Goal: Register for event/course

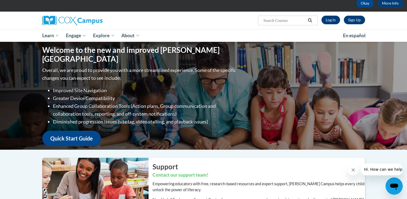
scroll to position [28, 0]
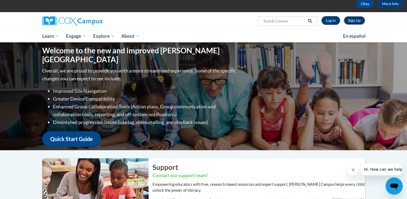
click at [353, 19] on link "Sign Up" at bounding box center [354, 20] width 21 height 9
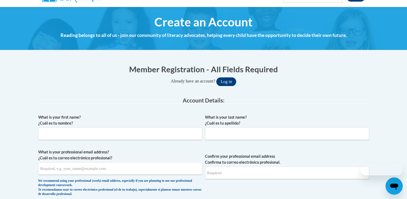
scroll to position [57, 0]
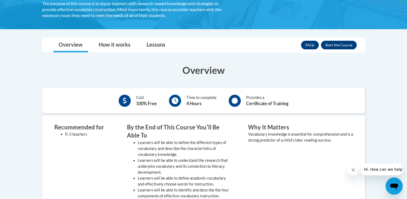
scroll to position [101, 0]
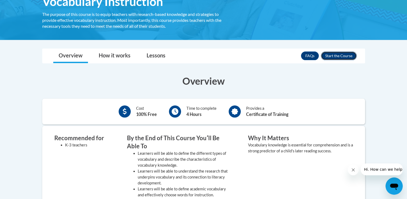
click at [332, 58] on button "Enroll" at bounding box center [339, 55] width 36 height 9
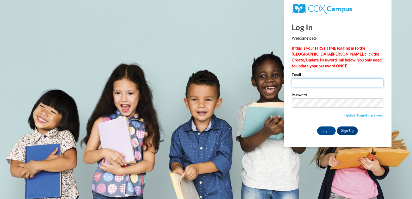
drag, startPoint x: 313, startPoint y: 81, endPoint x: 315, endPoint y: 85, distance: 4.3
click at [313, 81] on input "Email" at bounding box center [337, 82] width 92 height 9
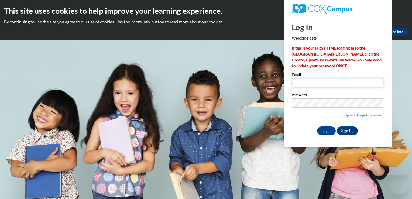
type input "nsuleim2@depaul.edu"
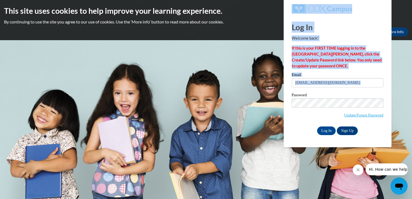
drag, startPoint x: 347, startPoint y: 107, endPoint x: 391, endPoint y: 85, distance: 49.7
click at [391, 85] on body "This site uses cookies to help improve your learning experience. By continuing …" at bounding box center [206, 99] width 412 height 199
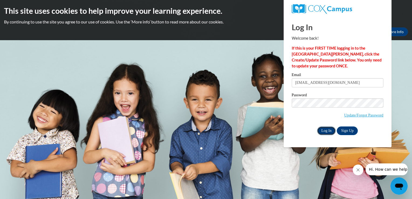
drag, startPoint x: 342, startPoint y: 86, endPoint x: 332, endPoint y: 128, distance: 43.8
click at [332, 128] on input "Log In" at bounding box center [326, 130] width 19 height 9
click at [344, 130] on link "Sign Up" at bounding box center [346, 130] width 21 height 9
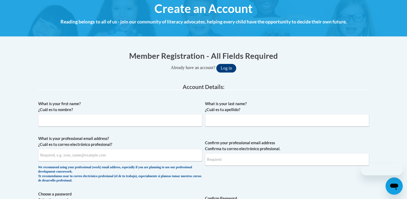
scroll to position [69, 0]
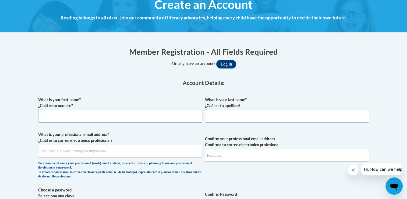
click at [124, 114] on input "What is your first name? ¿Cuál es tu nombre?" at bounding box center [120, 116] width 164 height 12
type input "nadia"
click at [222, 117] on input "What is your last name? ¿Cuál es tu apellido?" at bounding box center [287, 116] width 164 height 12
type input "Suleiman"
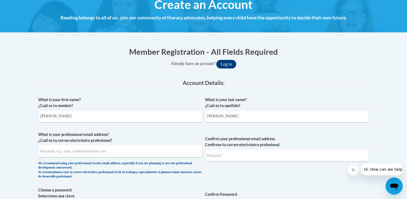
type input "nsuleim2@depaul.edu"
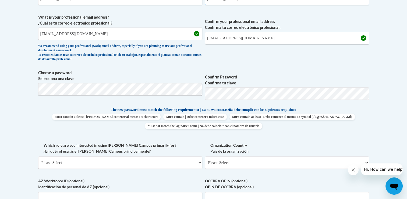
scroll to position [186, 0]
click at [157, 160] on select "Please Select College/University | Colegio/Universidad Community/Nonprofit Part…" at bounding box center [120, 162] width 164 height 12
select select "5a18ea06-2b54-4451-96f2-d152daf9eac5"
click at [38, 156] on select "Please Select College/University | Colegio/Universidad Community/Nonprofit Part…" at bounding box center [120, 162] width 164 height 12
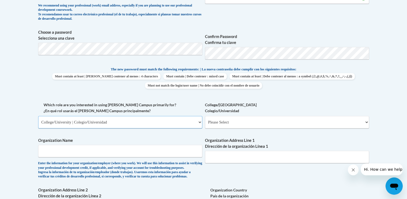
scroll to position [227, 0]
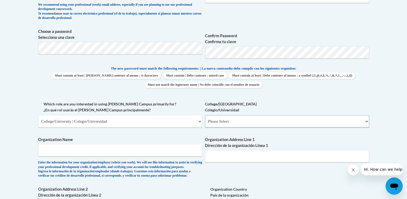
click at [237, 119] on select "Please Select College/University Staff | Empleado universitario College/Univers…" at bounding box center [287, 121] width 164 height 12
select select "99b32b07-cffc-426c-8bf6-0cd77760d84b"
click at [205, 115] on select "Please Select College/University Staff | Empleado universitario College/Univers…" at bounding box center [287, 121] width 164 height 12
click at [128, 149] on input "Organization Name" at bounding box center [120, 150] width 164 height 12
type input "d"
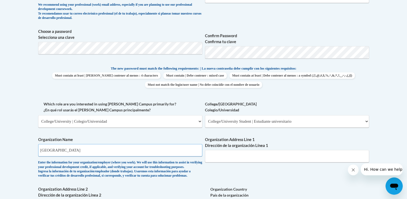
type input "DePaul University"
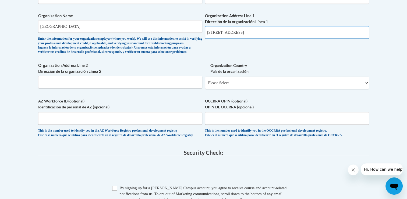
scroll to position [350, 0]
type input "2400 N Sheffield Ave"
click at [267, 89] on select "Please Select United States | Estados Unidos Outside of the United States | Fue…" at bounding box center [287, 83] width 164 height 12
select select "ad49bcad-a171-4b2e-b99c-48b446064914"
click at [205, 85] on select "Please Select United States | Estados Unidos Outside of the United States | Fue…" at bounding box center [287, 83] width 164 height 12
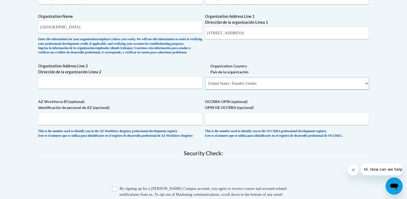
select select
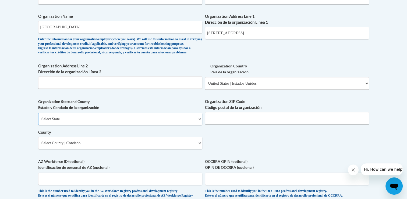
click at [187, 125] on select "Select State Alabama Alaska Arizona Arkansas California Colorado Connecticut De…" at bounding box center [120, 119] width 164 height 12
select select "Illinois"
click at [38, 121] on select "Select State Alabama Alaska Arizona Arkansas California Colorado Connecticut De…" at bounding box center [120, 119] width 164 height 12
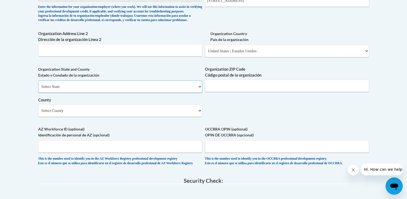
scroll to position [382, 0]
click at [238, 92] on input "Organization ZIP Code Código postal de la organización" at bounding box center [287, 85] width 164 height 12
type input "60614"
click at [170, 138] on label "AZ Workforce ID (optional) Identificación de personal de AZ (opcional)" at bounding box center [120, 132] width 164 height 12
click at [170, 143] on input "AZ Workforce ID (optional) Identificación de personal de AZ (opcional)" at bounding box center [120, 146] width 164 height 12
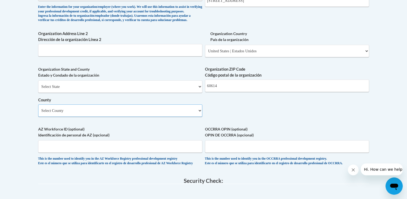
click at [150, 117] on select "Select County Adams Alexander Bond Boone Brown Bureau Calhoun Carroll Cass Cham…" at bounding box center [120, 110] width 164 height 12
select select "Cook"
click at [38, 113] on select "Select County Adams Alexander Bond Boone Brown Bureau Calhoun Carroll Cass Cham…" at bounding box center [120, 110] width 164 height 12
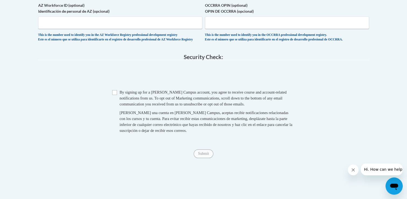
scroll to position [507, 0]
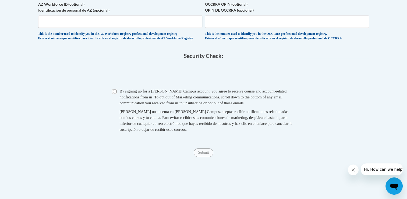
drag, startPoint x: 113, startPoint y: 107, endPoint x: 115, endPoint y: 105, distance: 2.9
click at [115, 94] on input "Checkbox" at bounding box center [114, 91] width 5 height 5
checkbox input "true"
click at [201, 157] on input "Submit" at bounding box center [203, 152] width 19 height 9
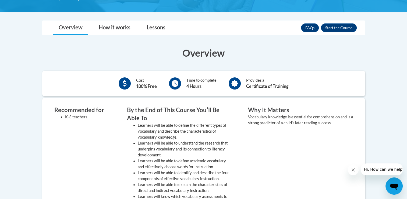
scroll to position [128, 0]
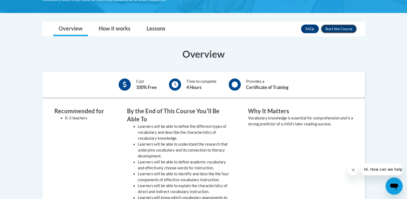
click at [339, 29] on button "Enroll" at bounding box center [339, 29] width 36 height 9
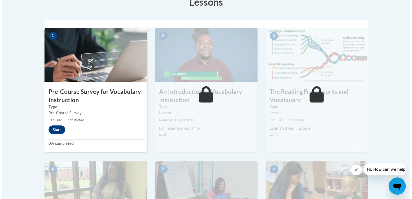
scroll to position [159, 0]
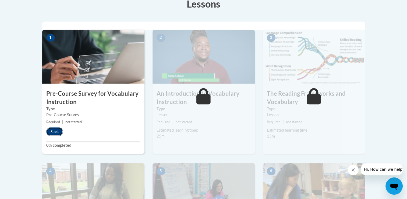
click at [52, 130] on button "Start" at bounding box center [54, 131] width 17 height 9
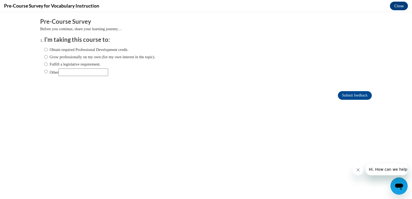
scroll to position [0, 0]
click at [44, 72] on input "Other" at bounding box center [46, 71] width 4 height 6
radio input "true"
click at [67, 71] on input "Other" at bounding box center [83, 72] width 50 height 8
type input "M"
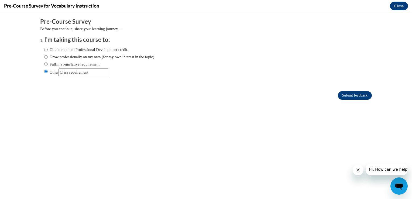
type input "Class requirement"
click at [337, 93] on input "Submit feedback" at bounding box center [354, 95] width 34 height 9
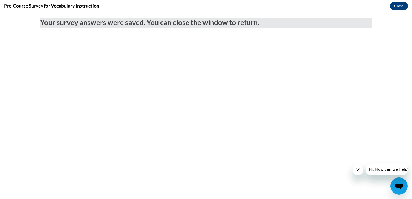
click at [356, 169] on icon "Close message from company" at bounding box center [357, 170] width 4 height 4
click at [399, 8] on button "Close" at bounding box center [398, 6] width 18 height 9
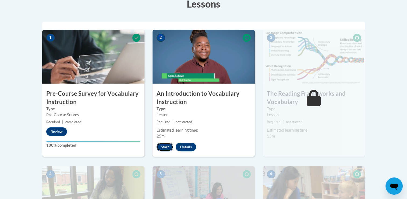
click at [164, 149] on button "Start" at bounding box center [165, 146] width 17 height 9
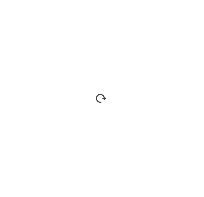
scroll to position [159, 3]
